Goal: Task Accomplishment & Management: Manage account settings

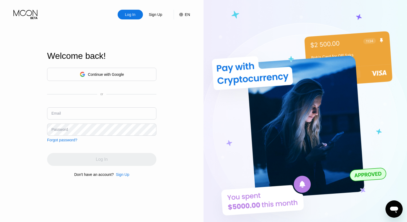
click at [133, 75] on div "Continue with Google" at bounding box center [101, 74] width 109 height 13
